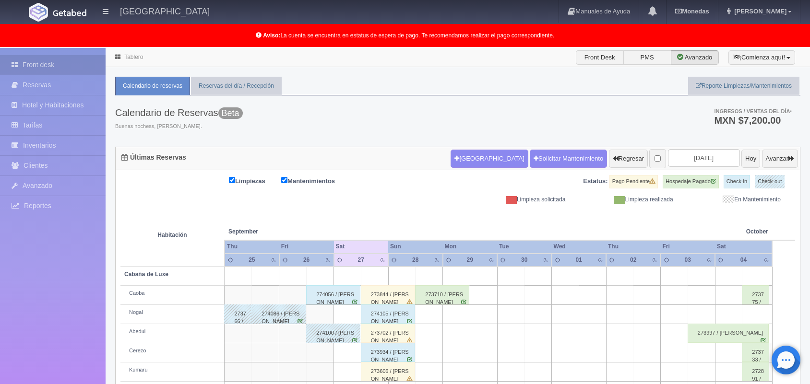
scroll to position [133, 0]
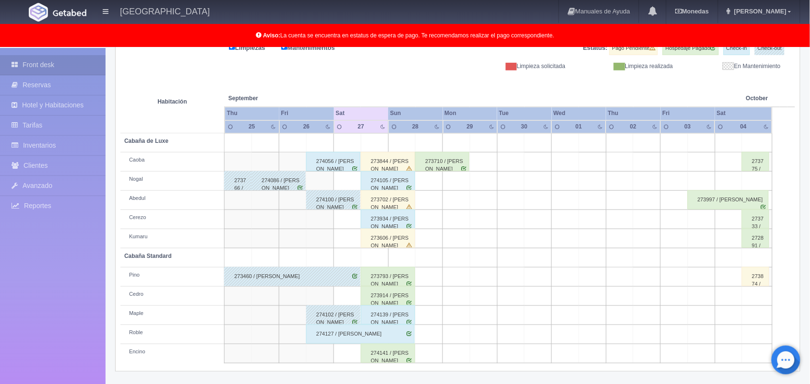
click at [401, 166] on div "273844 / [PERSON_NAME]" at bounding box center [388, 161] width 54 height 19
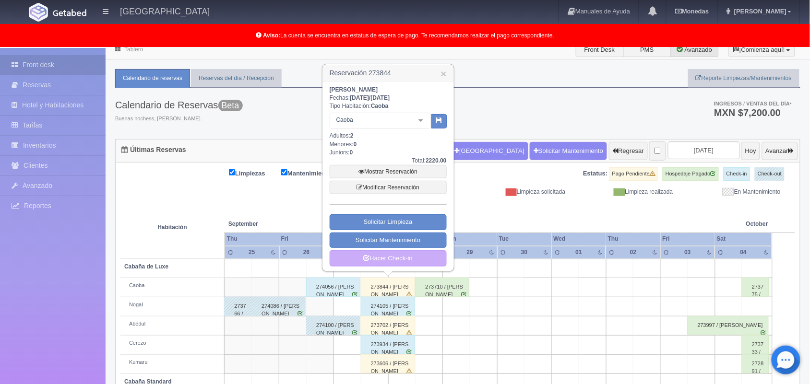
scroll to position [0, 0]
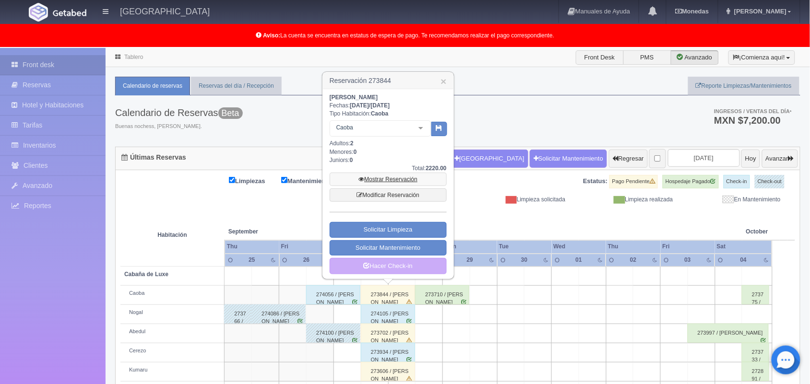
click at [391, 173] on link "Mostrar Reservación" at bounding box center [388, 179] width 117 height 13
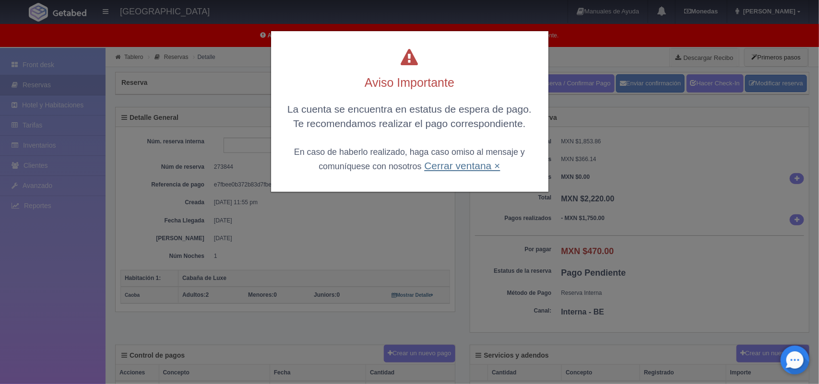
click at [481, 171] on link "Cerrar ventana ×" at bounding box center [462, 165] width 76 height 11
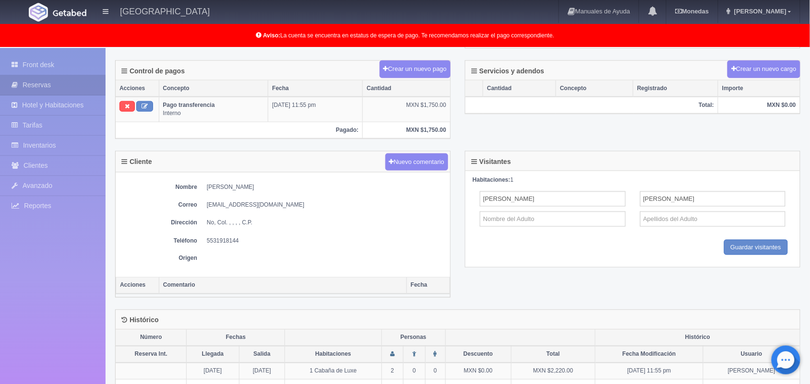
scroll to position [285, 0]
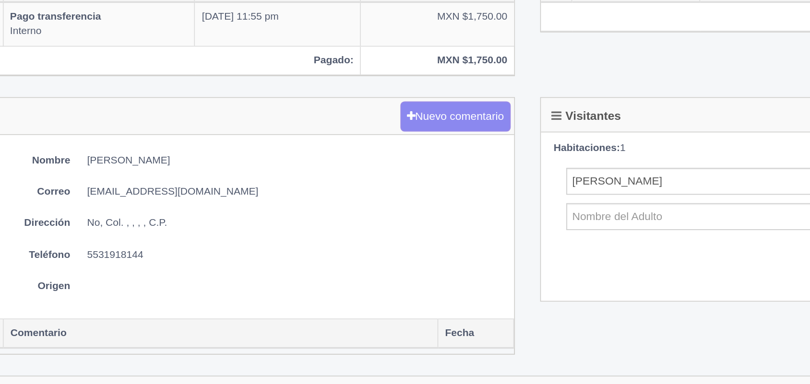
drag, startPoint x: 205, startPoint y: 191, endPoint x: 290, endPoint y: 182, distance: 84.9
click at [290, 182] on div "Nombre [PERSON_NAME] Correo [EMAIL_ADDRESS][DOMAIN_NAME] Dirección No, Col. , ,…" at bounding box center [283, 224] width 334 height 105
click at [220, 190] on dd "[PERSON_NAME]" at bounding box center [326, 186] width 238 height 8
drag, startPoint x: 225, startPoint y: 191, endPoint x: 201, endPoint y: 192, distance: 23.5
click at [201, 190] on dl "Nombre [PERSON_NAME]" at bounding box center [282, 186] width 325 height 8
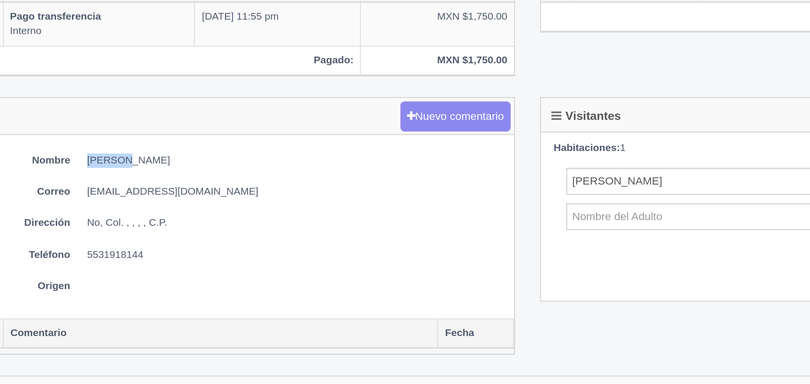
copy dd "[PERSON_NAME]"
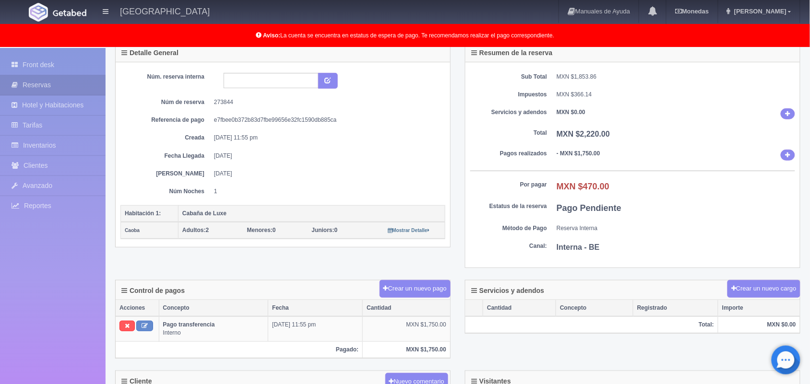
scroll to position [6, 0]
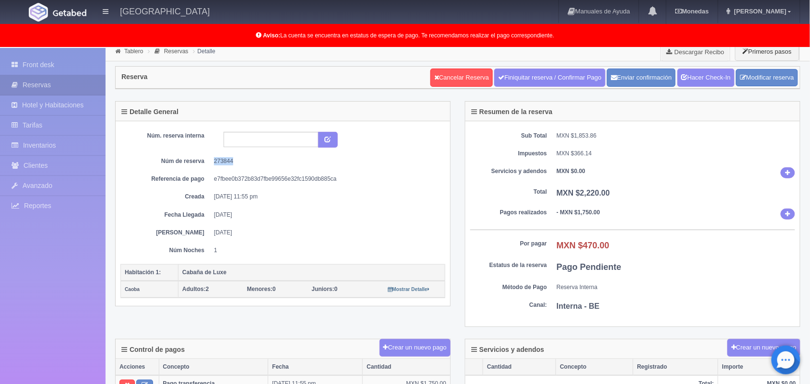
drag, startPoint x: 211, startPoint y: 164, endPoint x: 253, endPoint y: 162, distance: 42.3
click at [253, 162] on dl "Núm de reserva 273844" at bounding box center [283, 161] width 310 height 8
copy dd "273844"
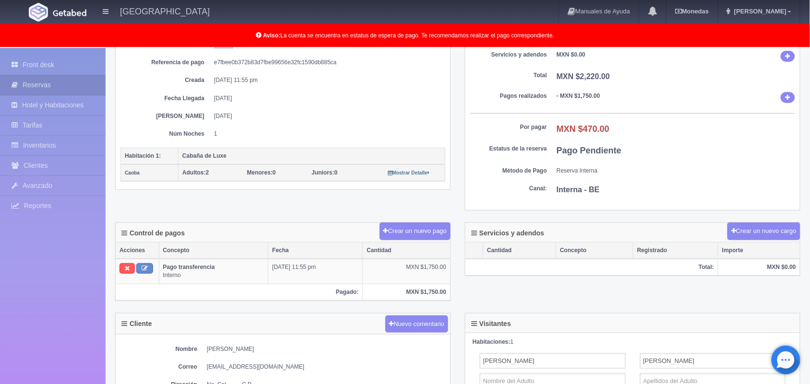
scroll to position [126, 0]
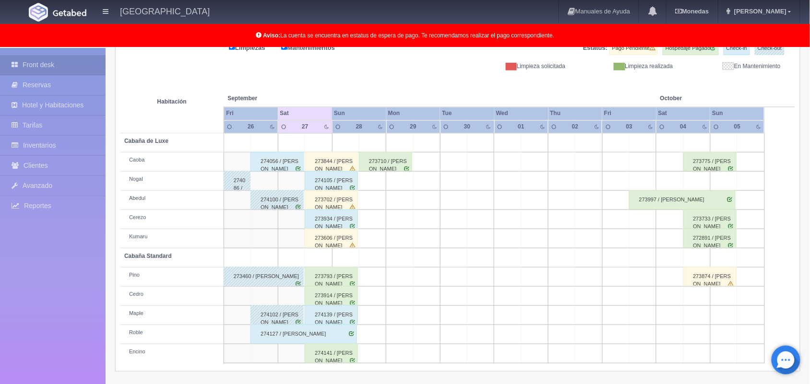
scroll to position [133, 0]
click at [345, 221] on div "273934 / [PERSON_NAME]" at bounding box center [331, 219] width 53 height 19
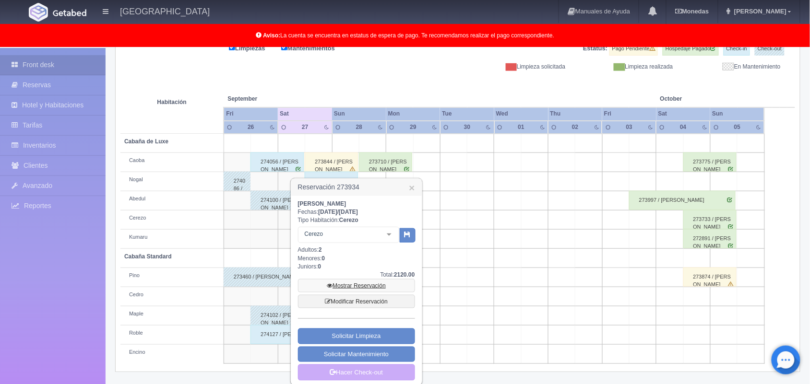
click at [371, 283] on link "Mostrar Reservación" at bounding box center [356, 285] width 117 height 13
